Goal: Check status: Check status

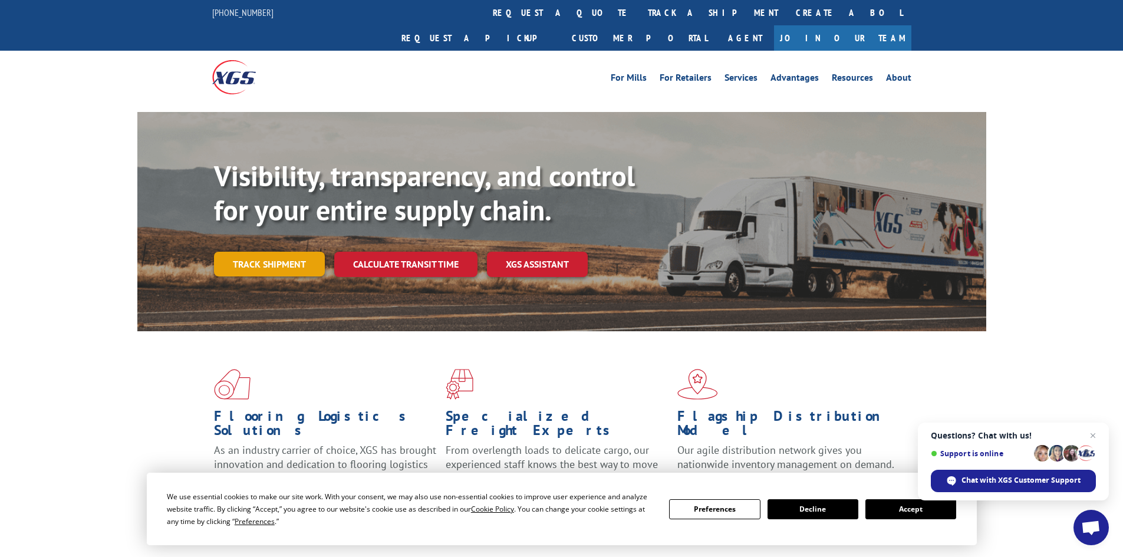
click at [285, 252] on link "Track shipment" at bounding box center [269, 264] width 111 height 25
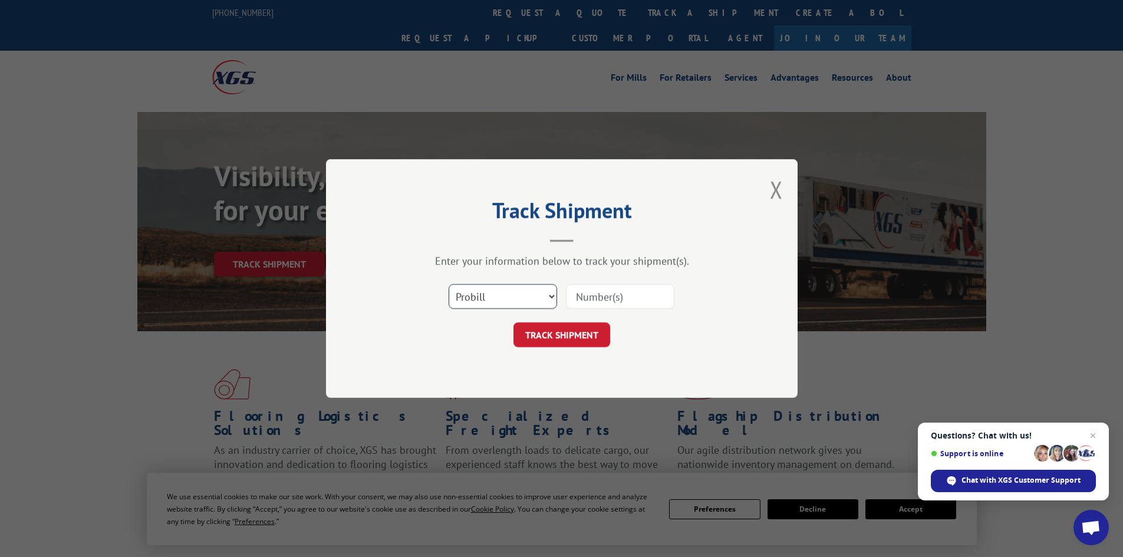
click at [503, 292] on select "Select category... Probill BOL PO" at bounding box center [503, 296] width 108 height 25
select select "bol"
click at [449, 284] on select "Select category... Probill BOL PO" at bounding box center [503, 296] width 108 height 25
click at [601, 305] on input at bounding box center [620, 296] width 108 height 25
paste input "17476097"
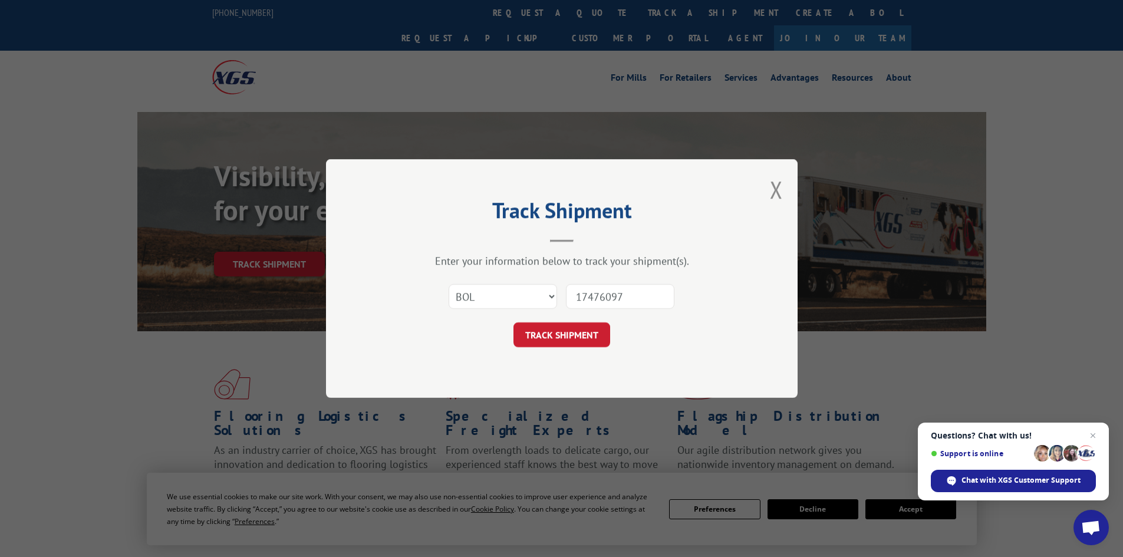
type input "17476097"
click at [513, 322] on button "TRACK SHIPMENT" at bounding box center [561, 334] width 97 height 25
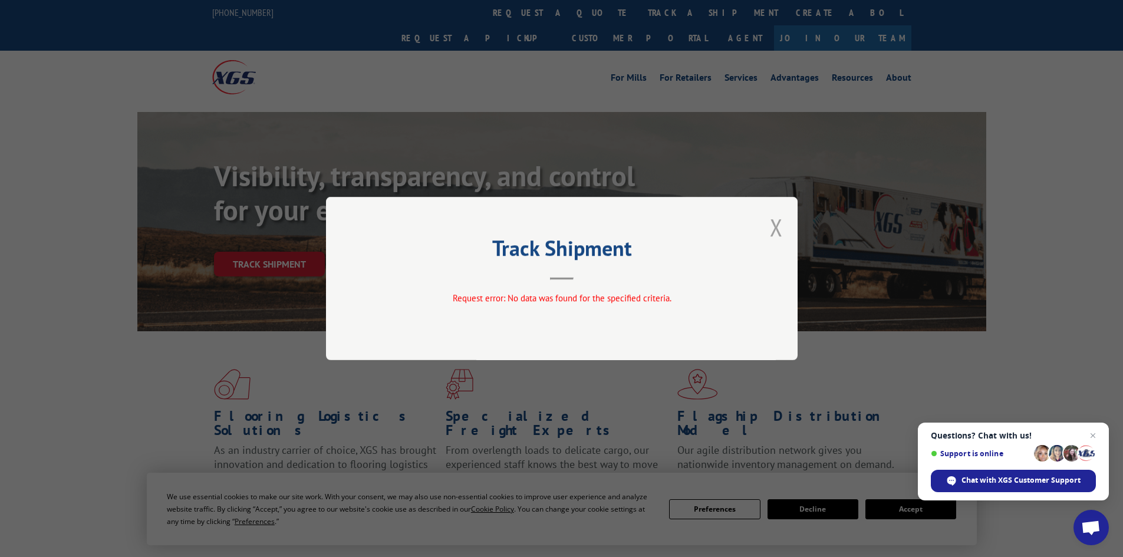
click at [781, 223] on button "Close modal" at bounding box center [776, 227] width 13 height 31
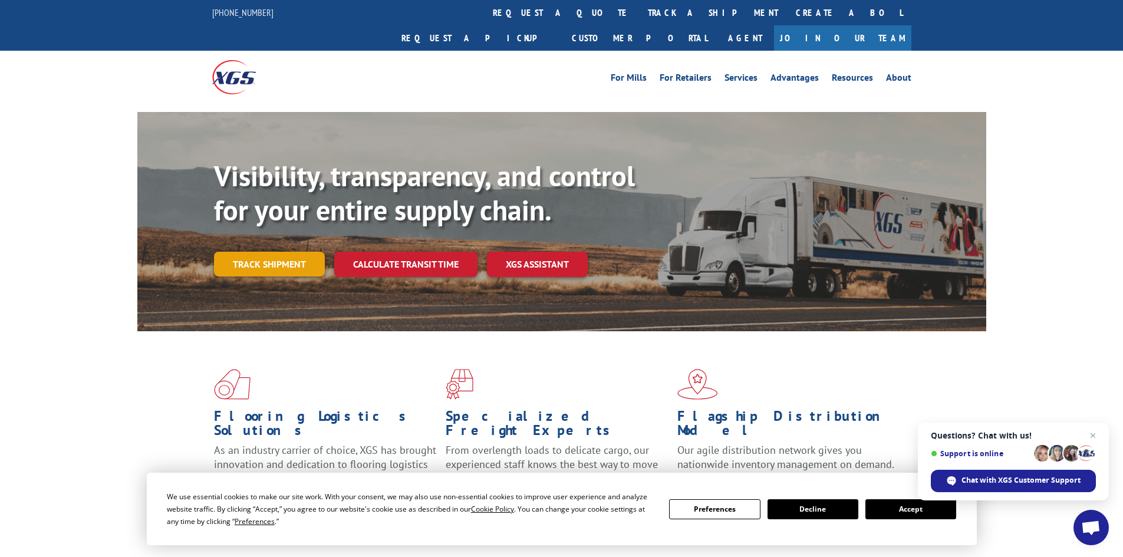
click at [281, 252] on link "Track shipment" at bounding box center [269, 264] width 111 height 25
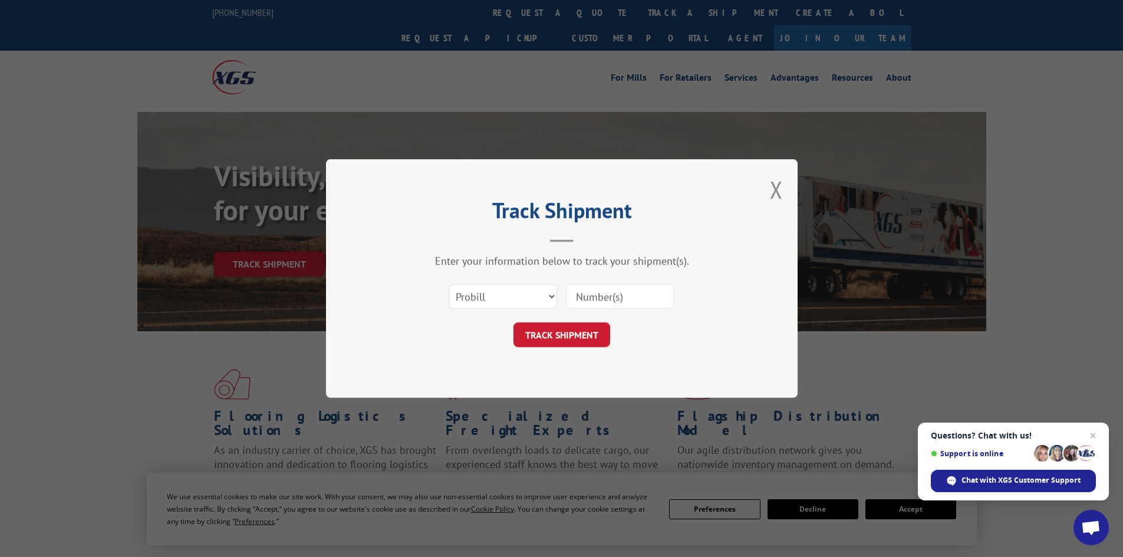
click at [604, 304] on input at bounding box center [620, 296] width 108 height 25
paste input "17476097"
type input "17476097"
click at [562, 344] on button "TRACK SHIPMENT" at bounding box center [561, 334] width 97 height 25
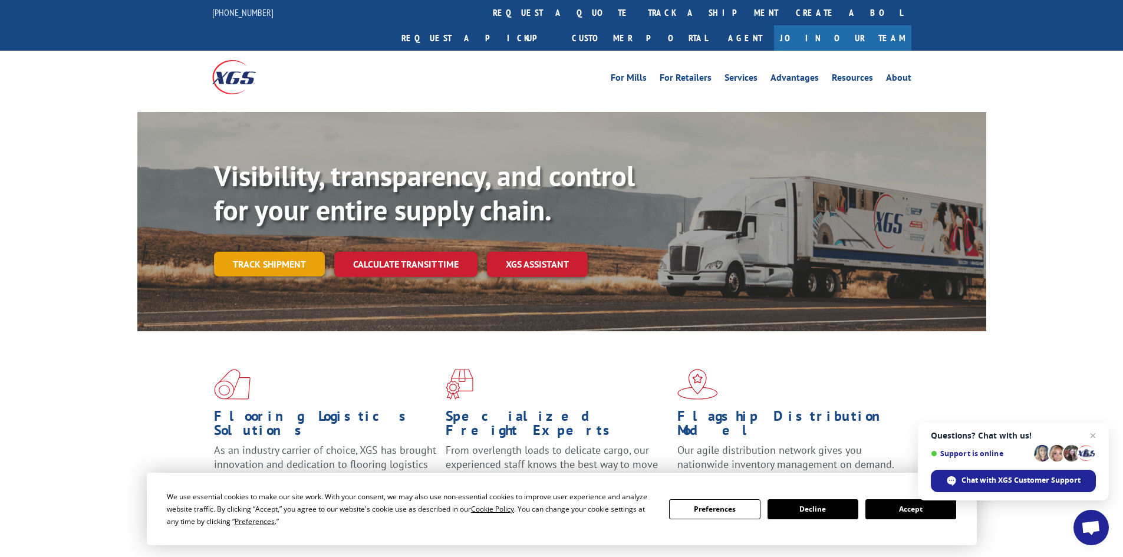
click at [244, 252] on link "Track shipment" at bounding box center [269, 264] width 111 height 25
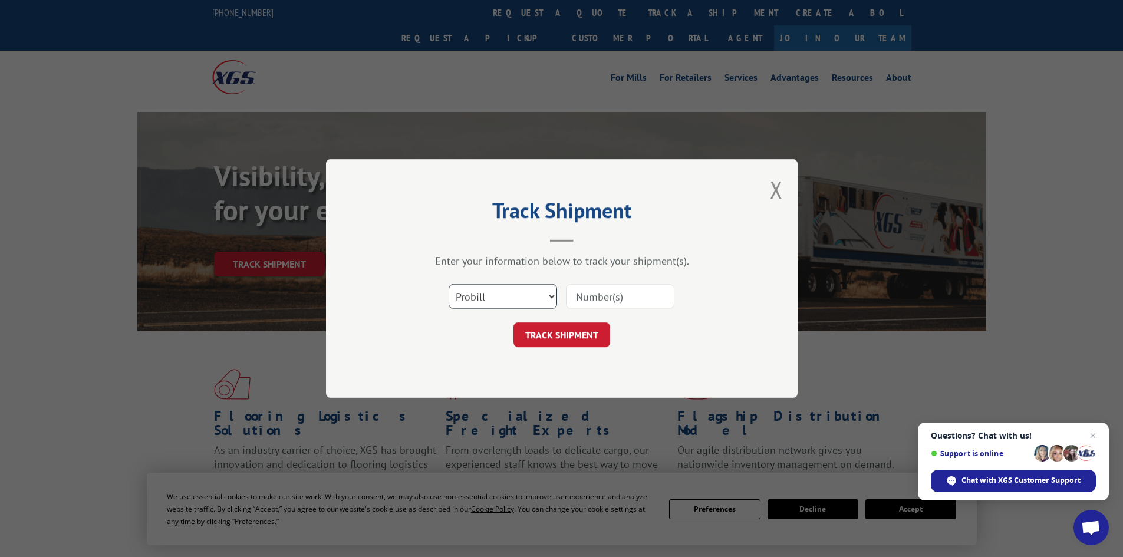
click at [488, 304] on select "Select category... Probill BOL PO" at bounding box center [503, 296] width 108 height 25
select select "bol"
click at [449, 284] on select "Select category... Probill BOL PO" at bounding box center [503, 296] width 108 height 25
click at [599, 305] on input at bounding box center [620, 296] width 108 height 25
paste input "5476598"
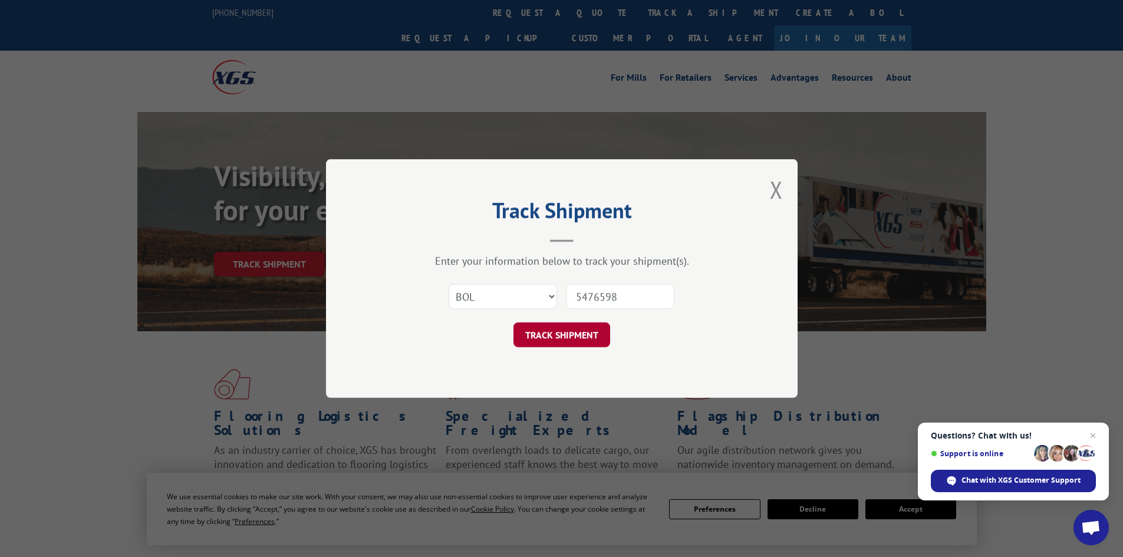
type input "5476598"
click at [572, 340] on button "TRACK SHIPMENT" at bounding box center [561, 334] width 97 height 25
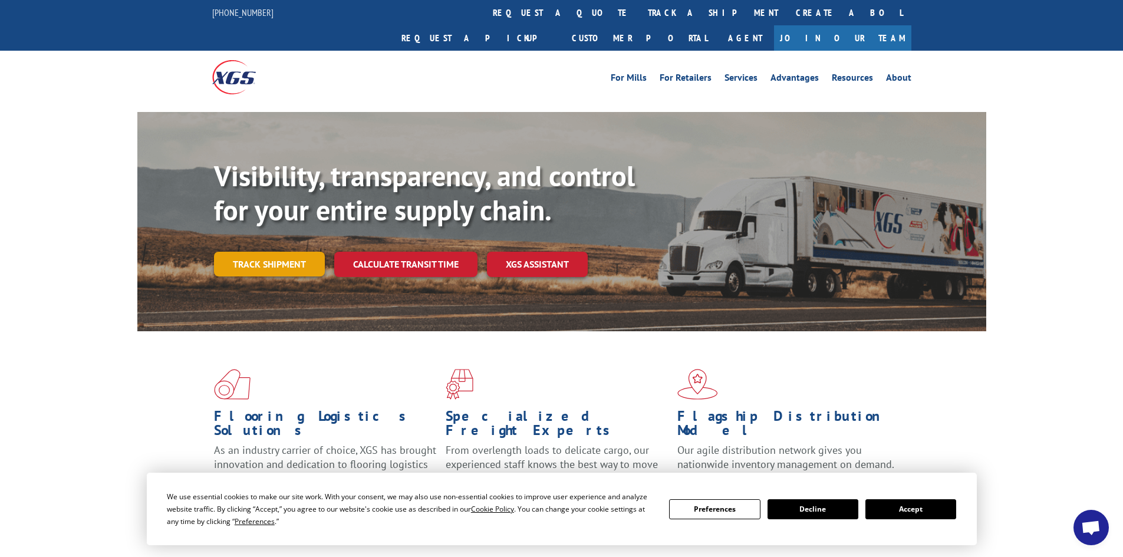
click at [265, 252] on link "Track shipment" at bounding box center [269, 264] width 111 height 25
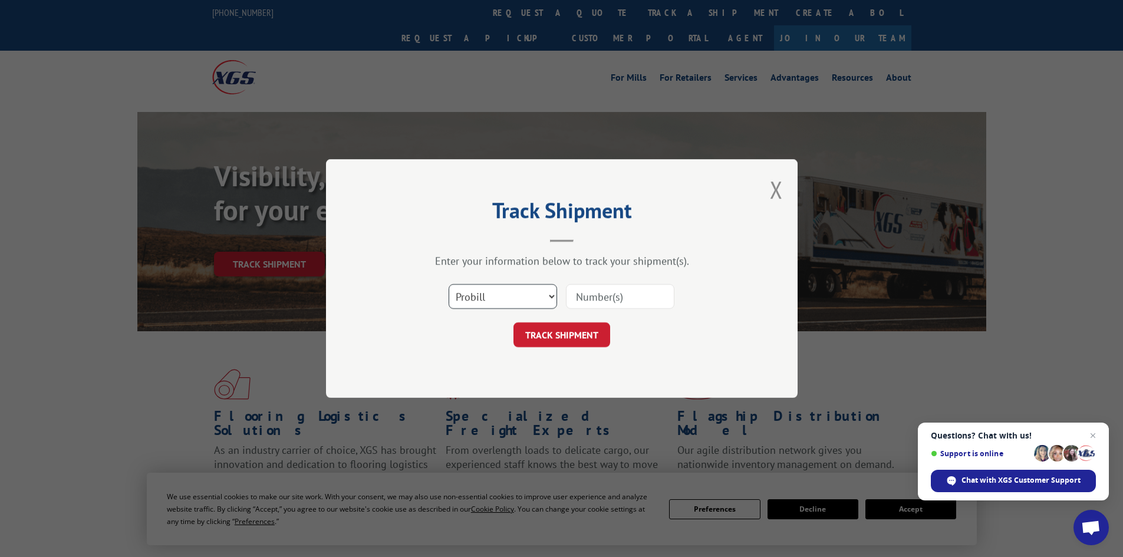
click at [518, 298] on select "Select category... Probill BOL PO" at bounding box center [503, 296] width 108 height 25
select select "bol"
click at [449, 284] on select "Select category... Probill BOL PO" at bounding box center [503, 296] width 108 height 25
click at [591, 301] on input at bounding box center [620, 296] width 108 height 25
paste input "5508147"
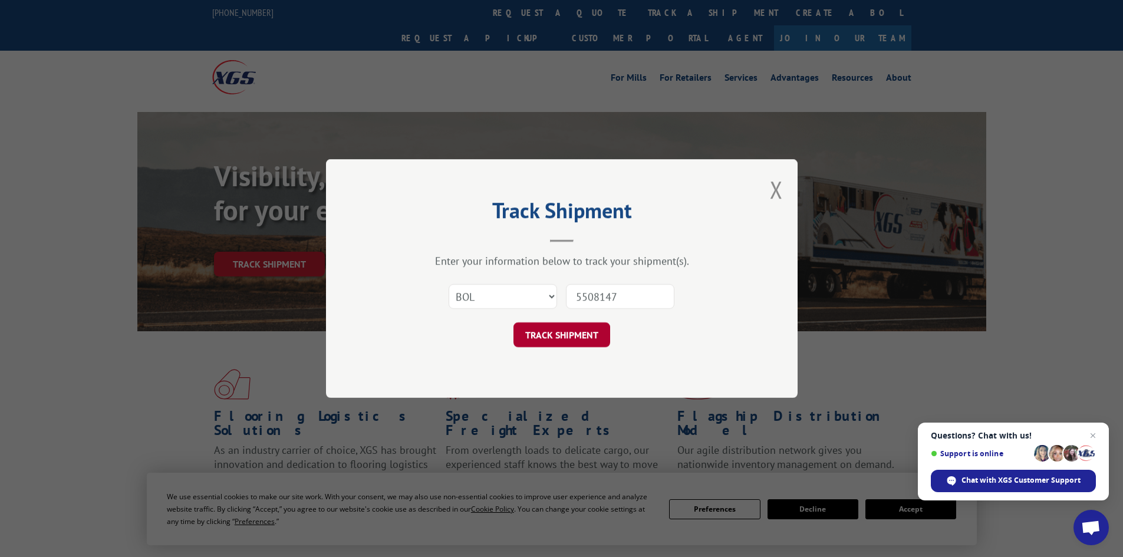
type input "5508147"
click at [570, 340] on button "TRACK SHIPMENT" at bounding box center [561, 334] width 97 height 25
